Goal: Find specific page/section: Find specific page/section

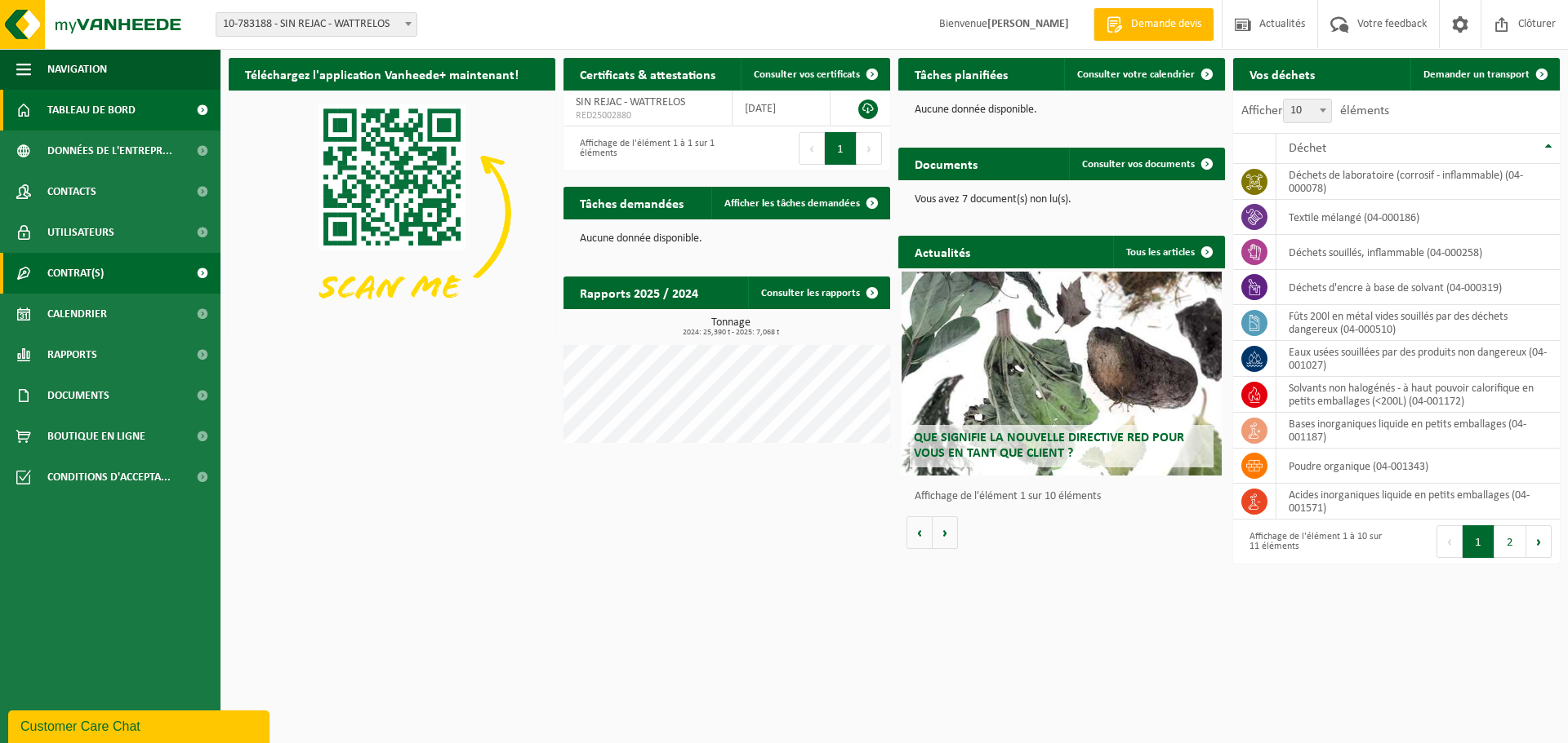
click at [108, 270] on link "Contrat(s)" at bounding box center [110, 273] width 220 height 41
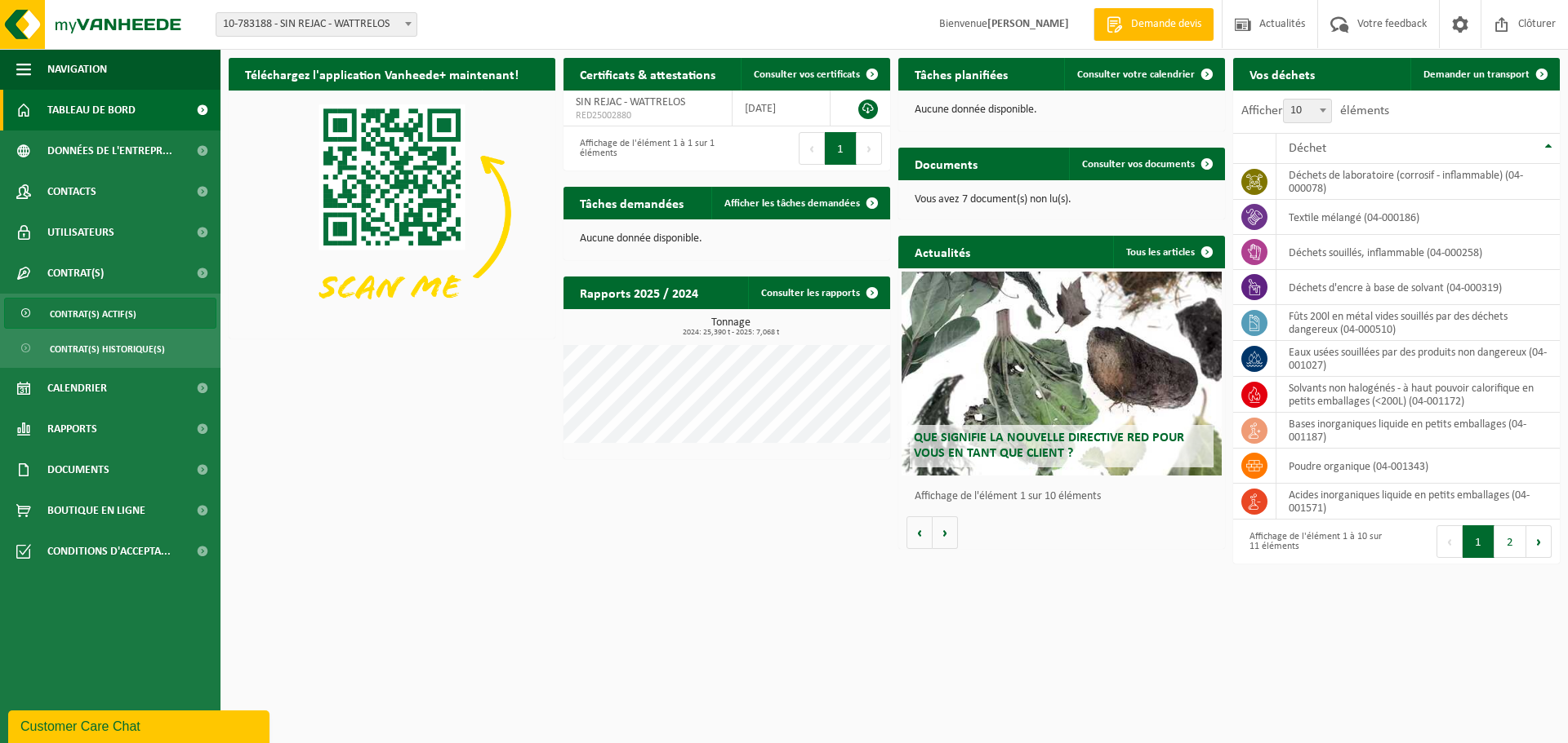
click at [123, 313] on span "Contrat(s) actif(s)" at bounding box center [93, 314] width 87 height 31
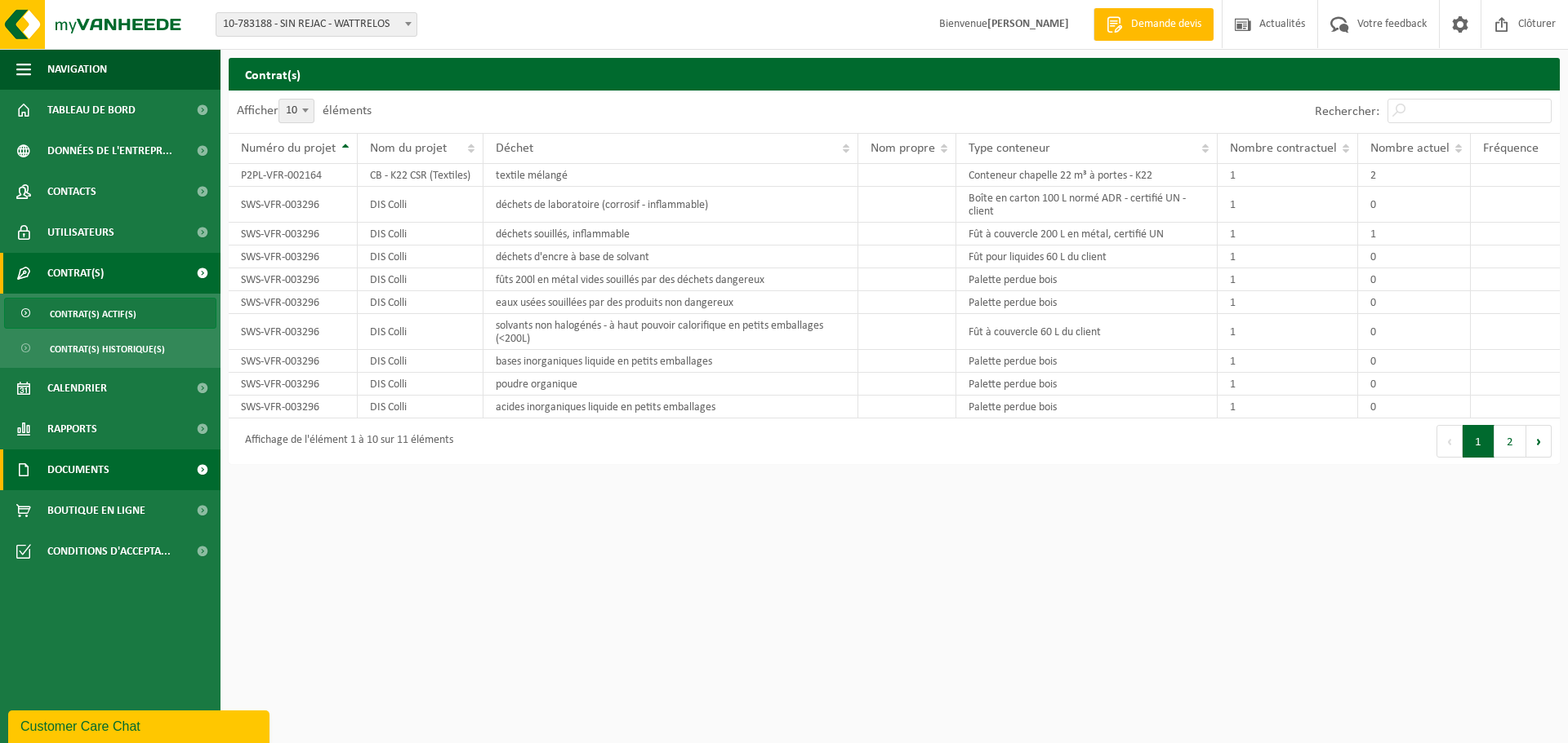
click at [100, 480] on span "Documents" at bounding box center [77, 470] width 62 height 41
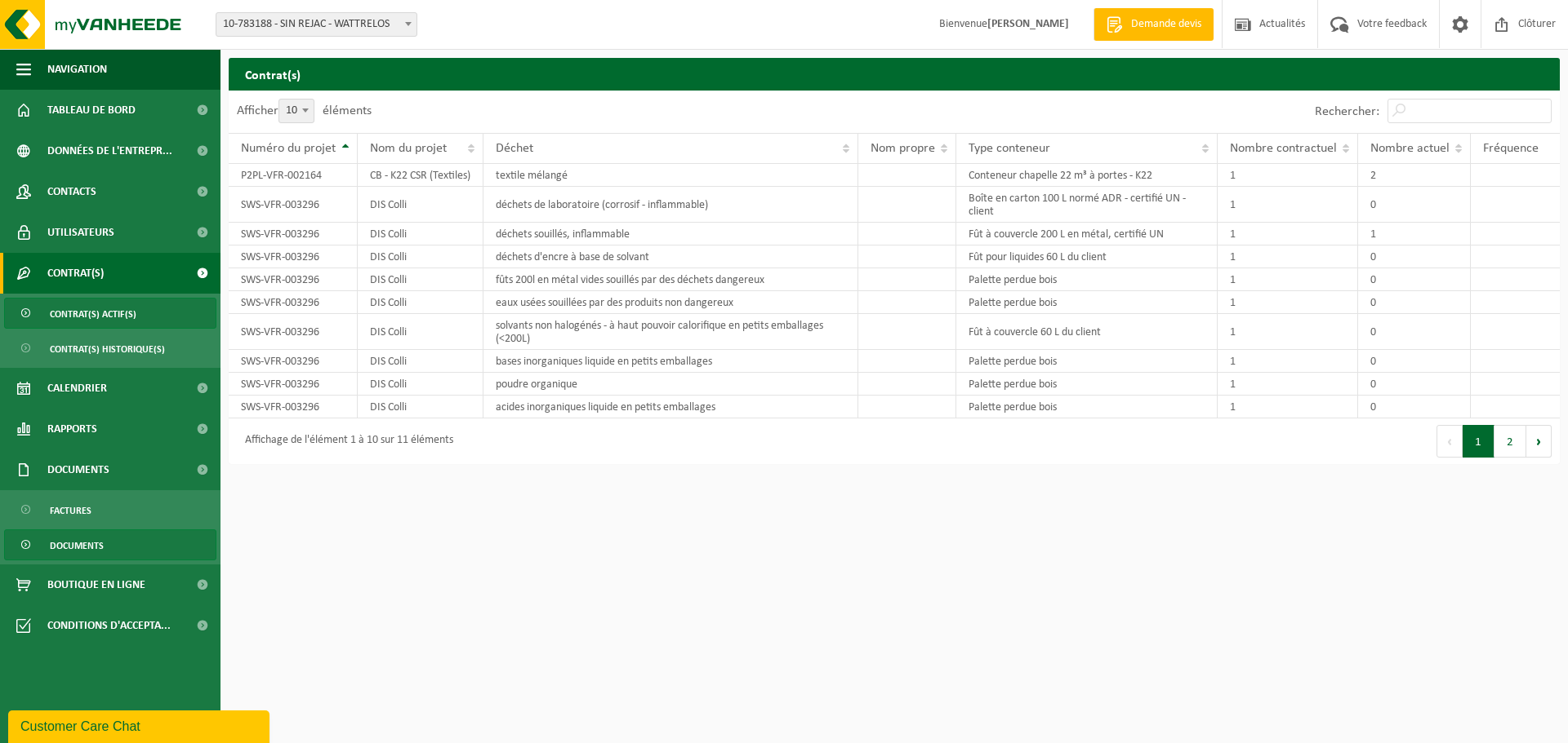
click at [77, 544] on span "Documents" at bounding box center [77, 546] width 53 height 31
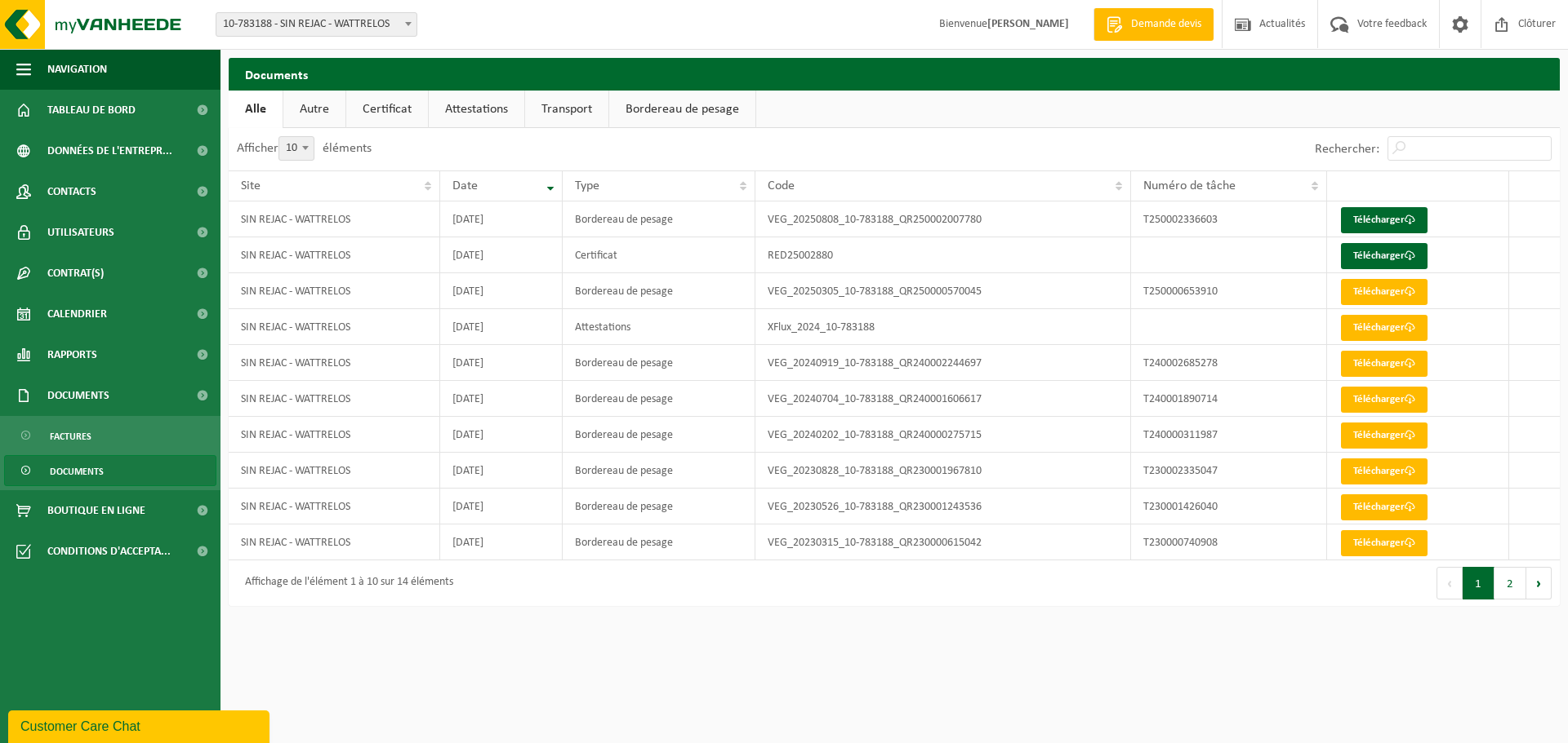
click at [327, 111] on link "Autre" at bounding box center [314, 109] width 62 height 38
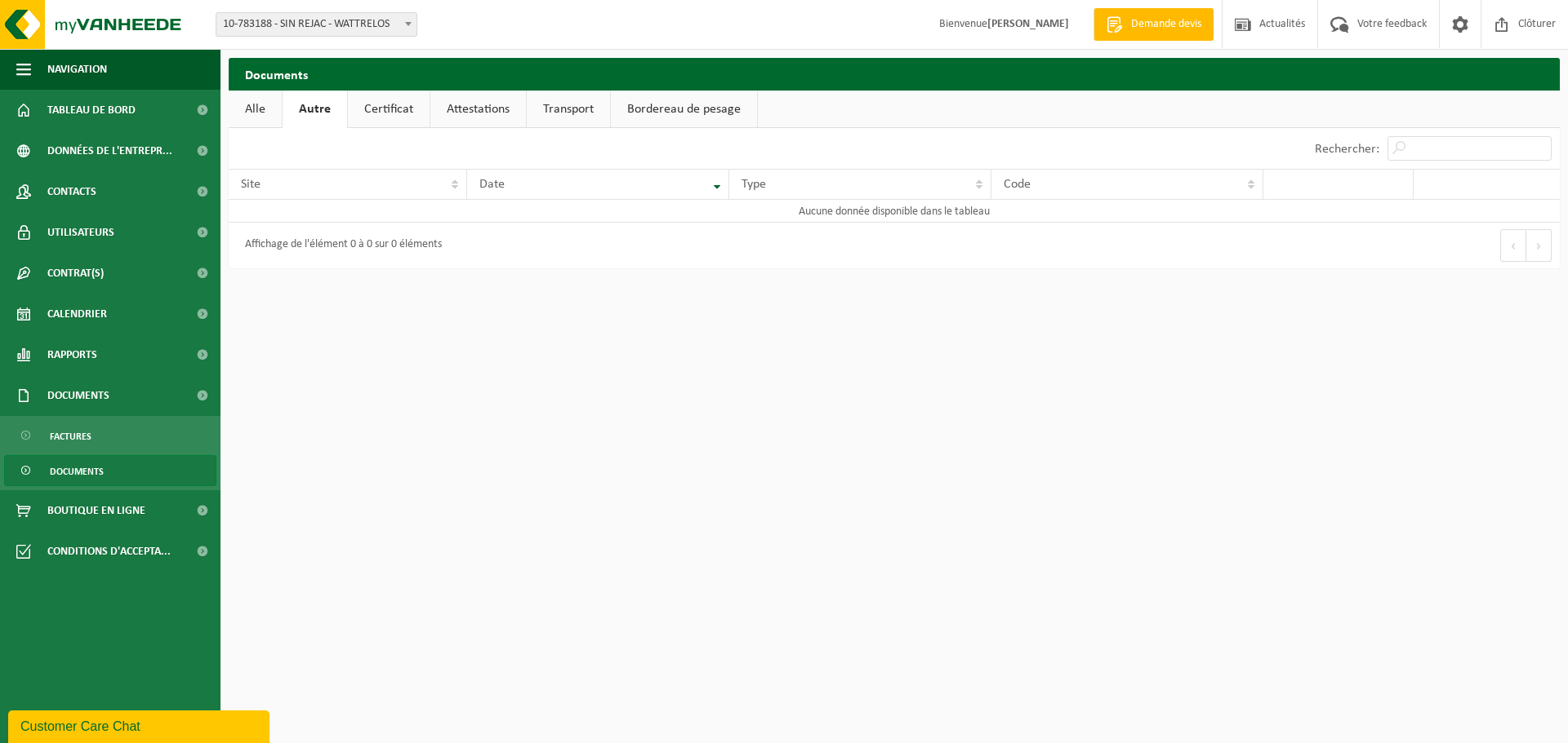
click at [395, 117] on link "Certificat" at bounding box center [388, 109] width 82 height 38
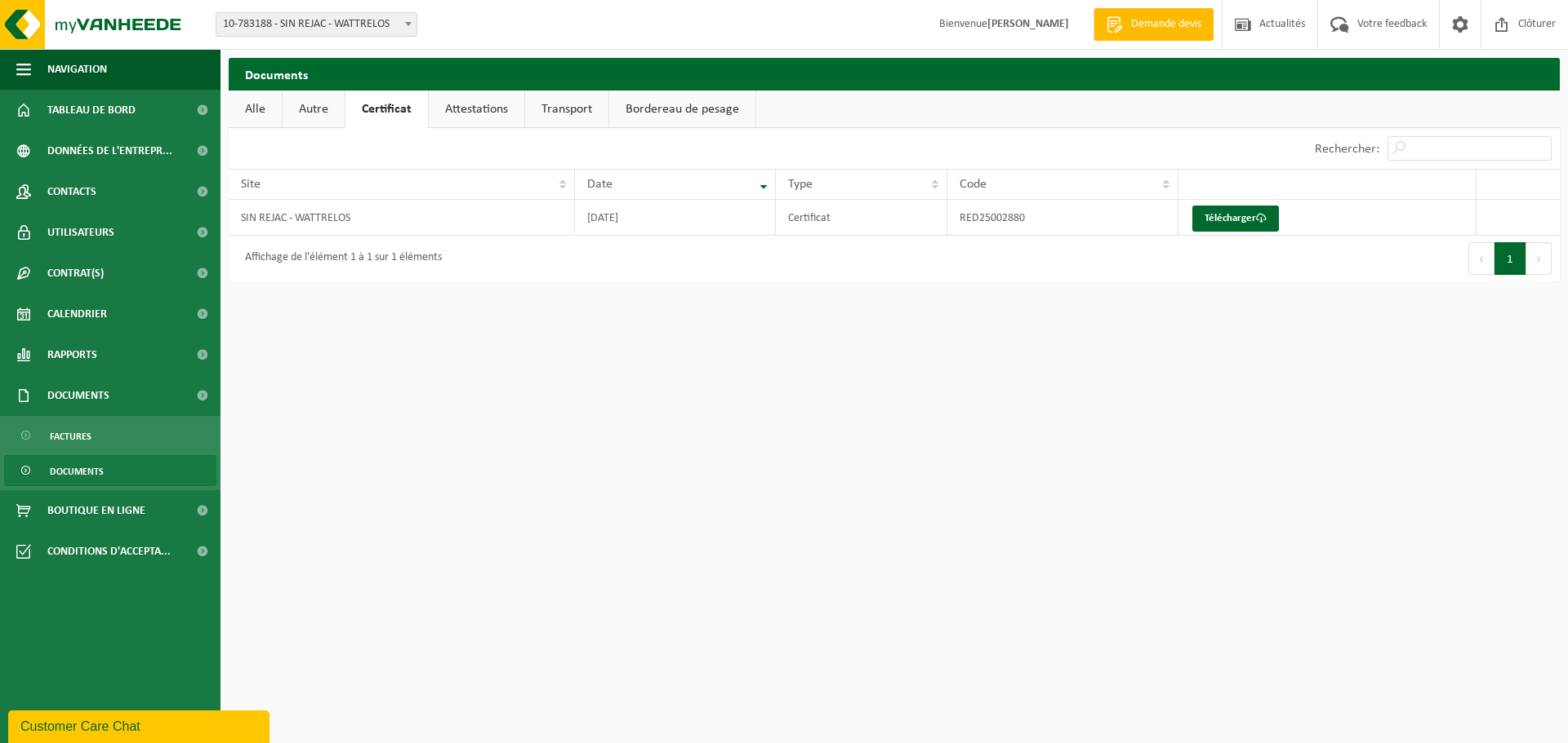
click at [475, 106] on link "Attestations" at bounding box center [477, 109] width 96 height 38
click at [569, 107] on link "Transport" at bounding box center [570, 109] width 83 height 38
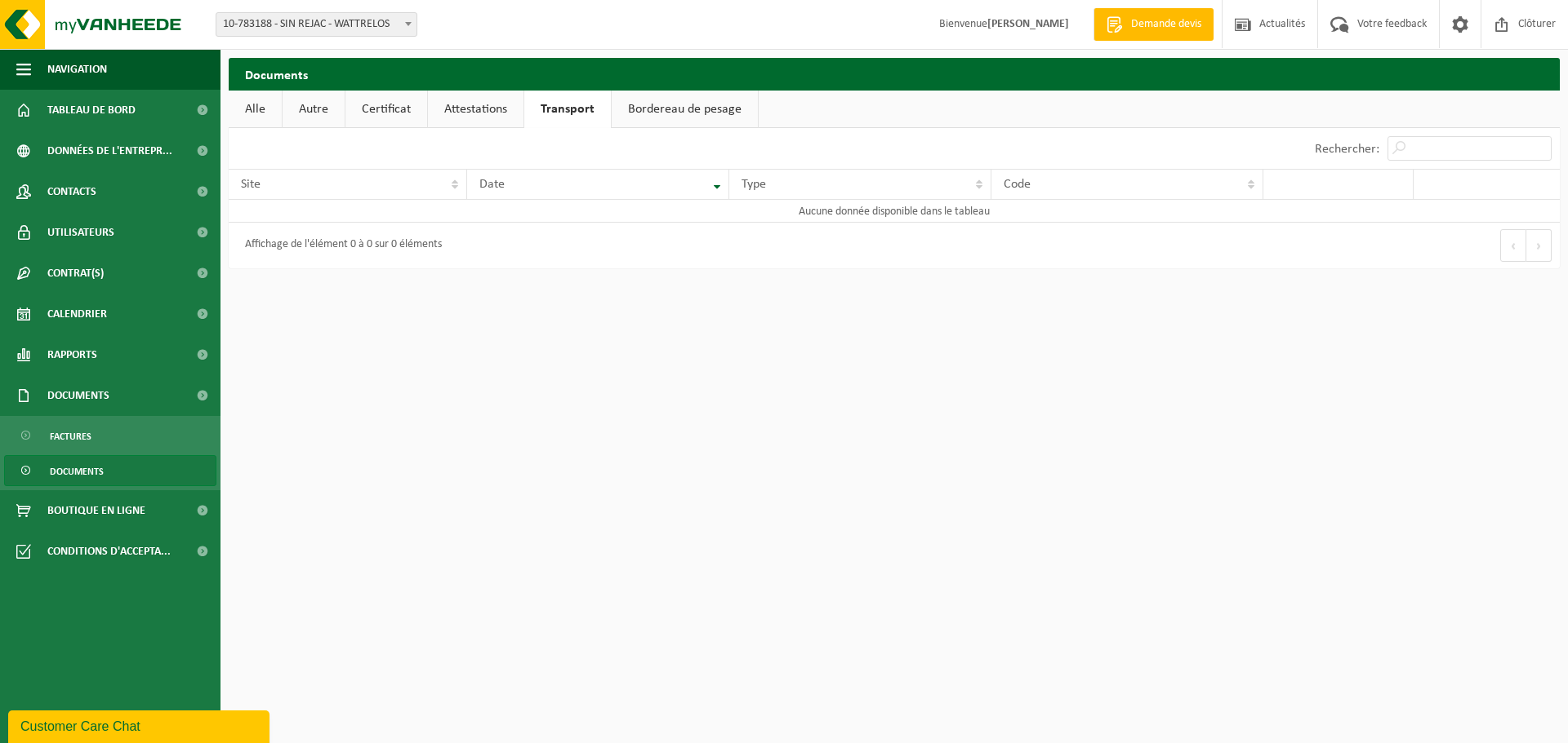
click at [700, 106] on link "Bordereau de pesage" at bounding box center [684, 109] width 146 height 38
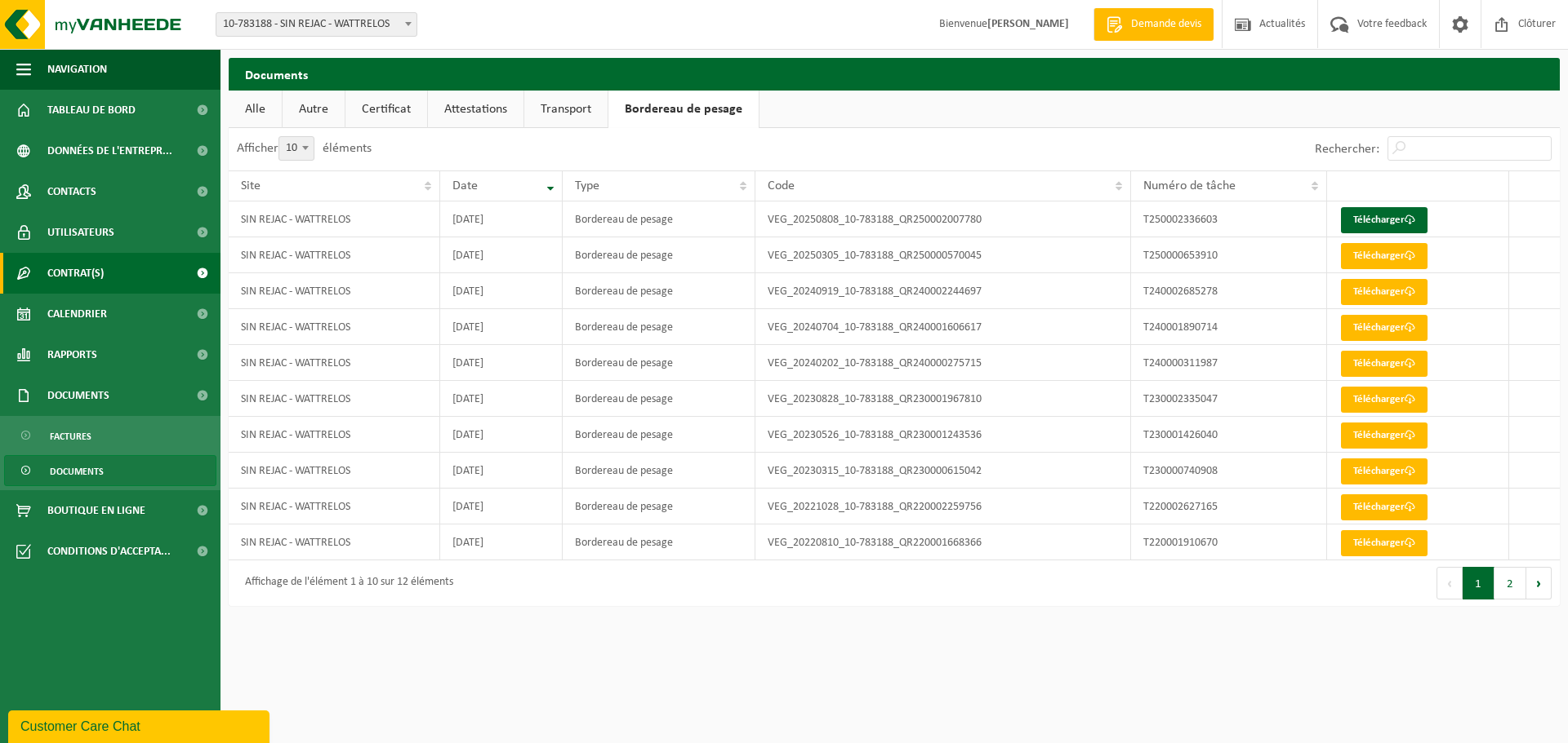
click at [111, 269] on link "Contrat(s)" at bounding box center [110, 273] width 220 height 41
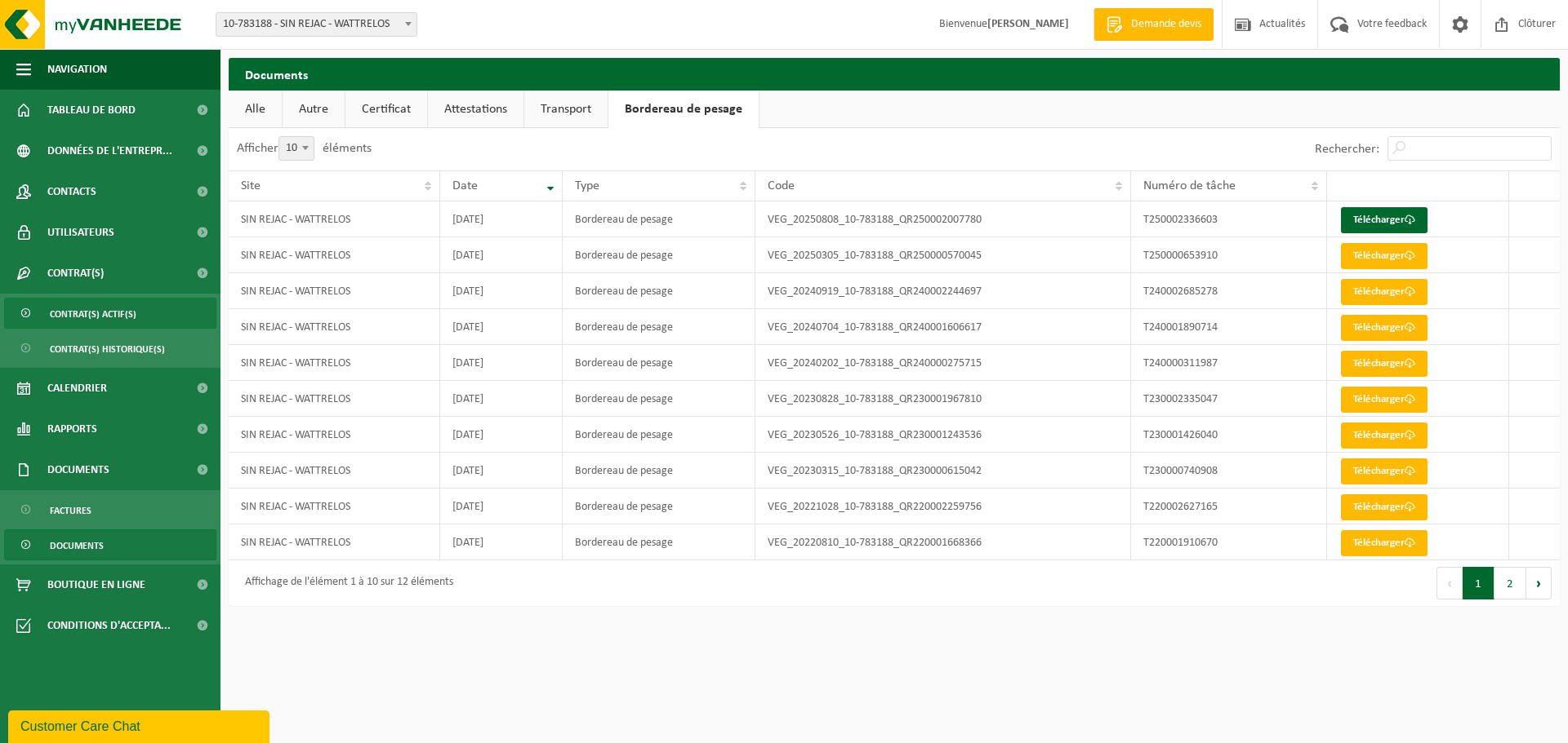
click at [115, 313] on span "Contrat(s) actif(s)" at bounding box center [93, 314] width 87 height 31
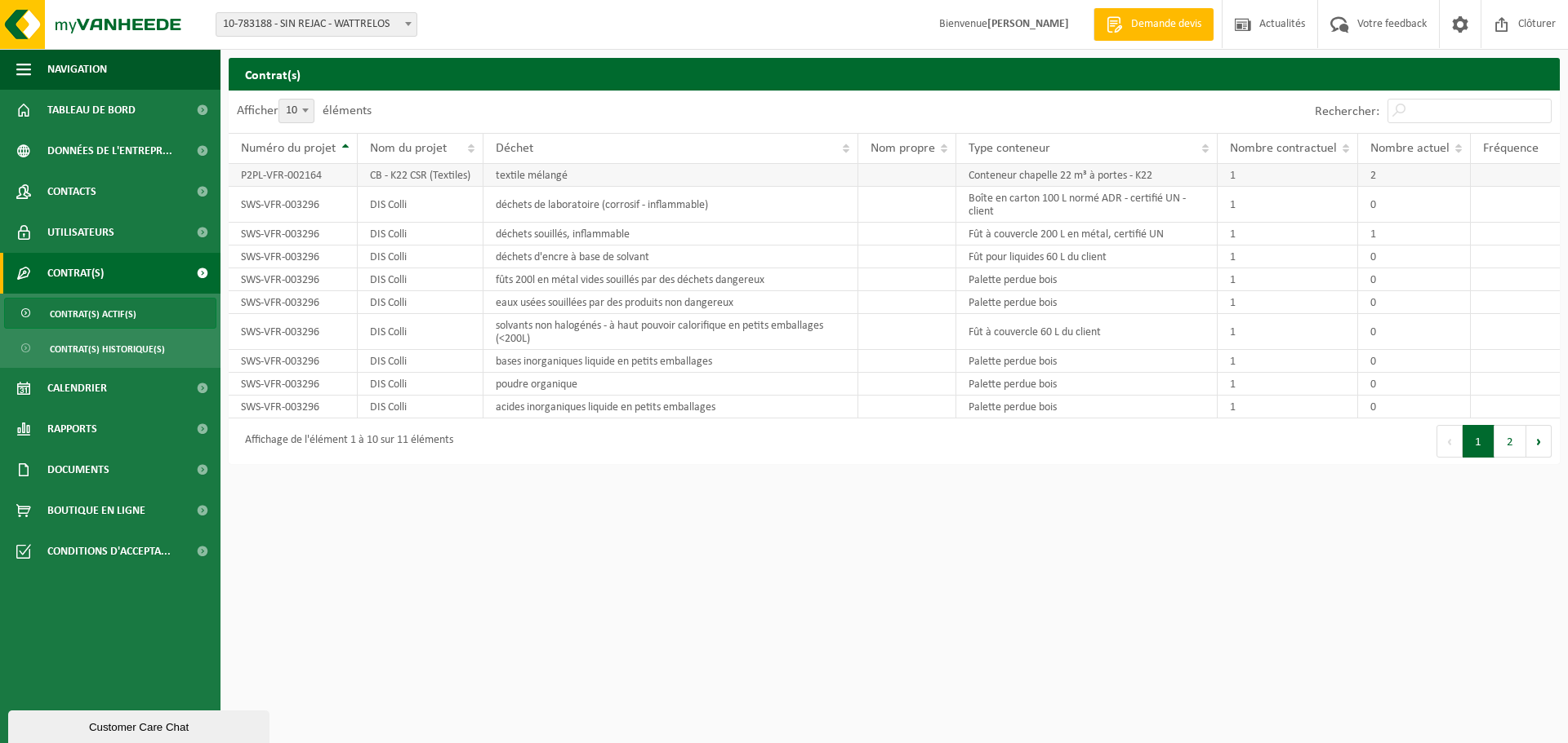
click at [260, 187] on td "P2PL-VFR-002164" at bounding box center [293, 175] width 129 height 23
click at [416, 177] on td "CB - K22 CSR (Textiles)" at bounding box center [421, 175] width 126 height 23
click at [531, 178] on td "textile mélangé" at bounding box center [671, 175] width 374 height 23
click at [1084, 182] on td "Conteneur chapelle 22 m³ à portes - K22" at bounding box center [1087, 175] width 261 height 23
